Goal: Task Accomplishment & Management: Manage account settings

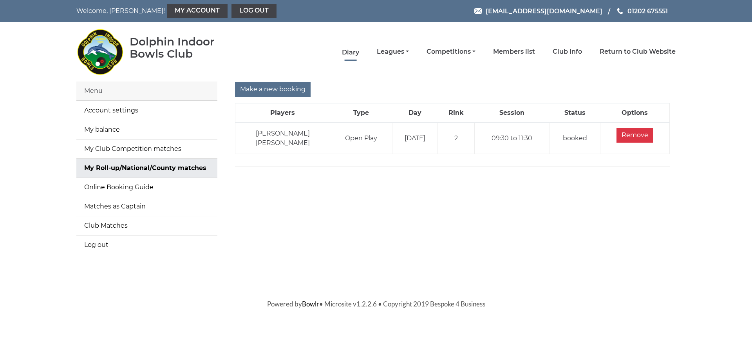
click at [357, 49] on link "Diary" at bounding box center [350, 52] width 17 height 9
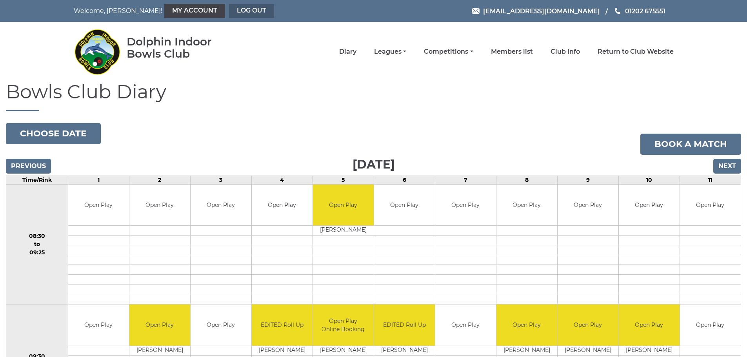
click at [229, 11] on link "Log out" at bounding box center [251, 11] width 45 height 14
